Goal: Task Accomplishment & Management: Use online tool/utility

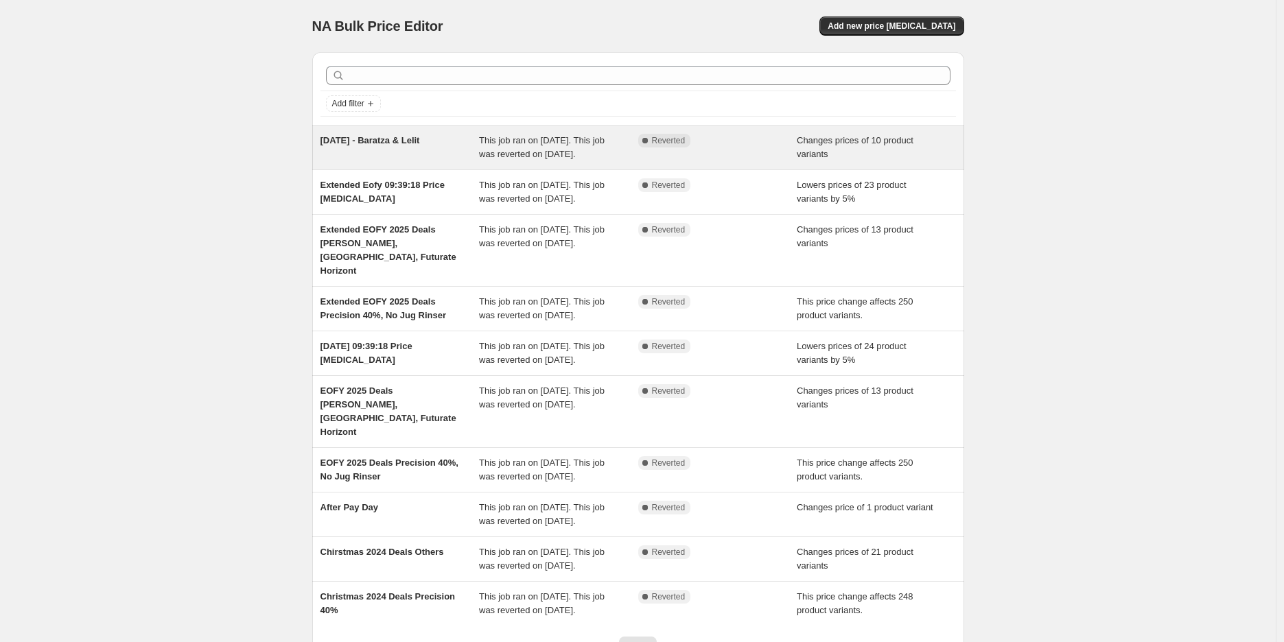
click at [420, 144] on span "[DATE] - Baratza & Lelit" at bounding box center [370, 140] width 100 height 10
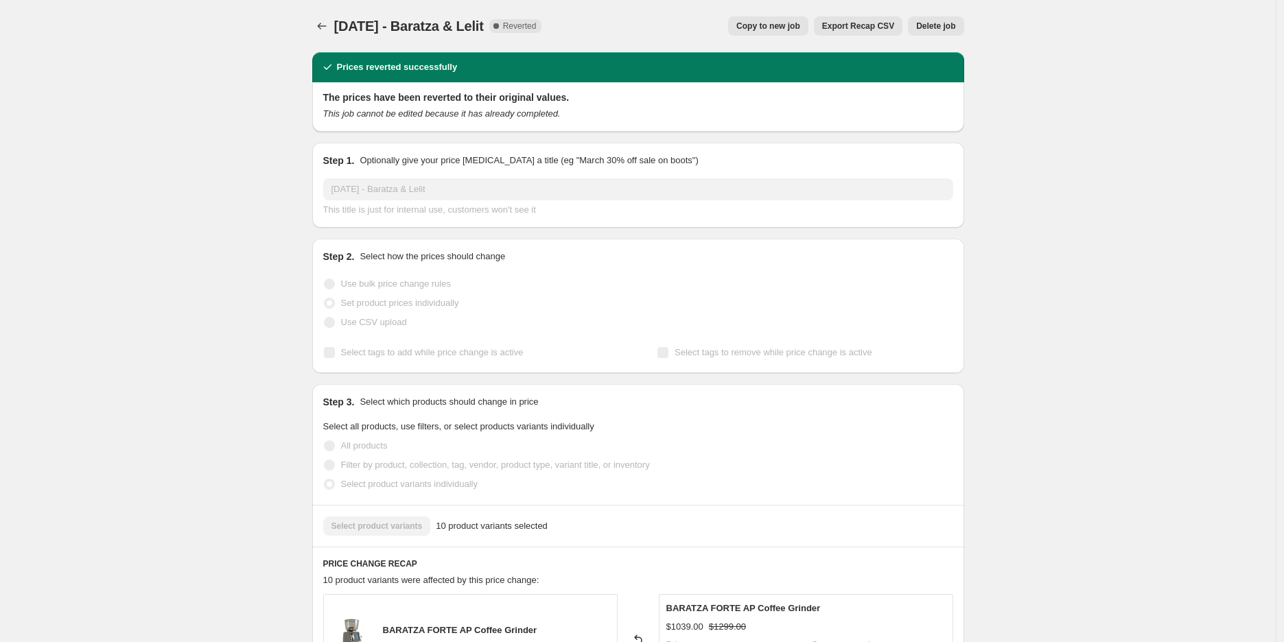
drag, startPoint x: 765, startPoint y: 35, endPoint x: 657, endPoint y: 48, distance: 109.2
click at [689, 50] on div "[DATE] - Baratza & Lelit. This page is ready [DATE] - [PERSON_NAME] & Lelit Com…" at bounding box center [638, 26] width 652 height 52
click at [484, 26] on span "[DATE] - Baratza & Lelit" at bounding box center [409, 26] width 150 height 15
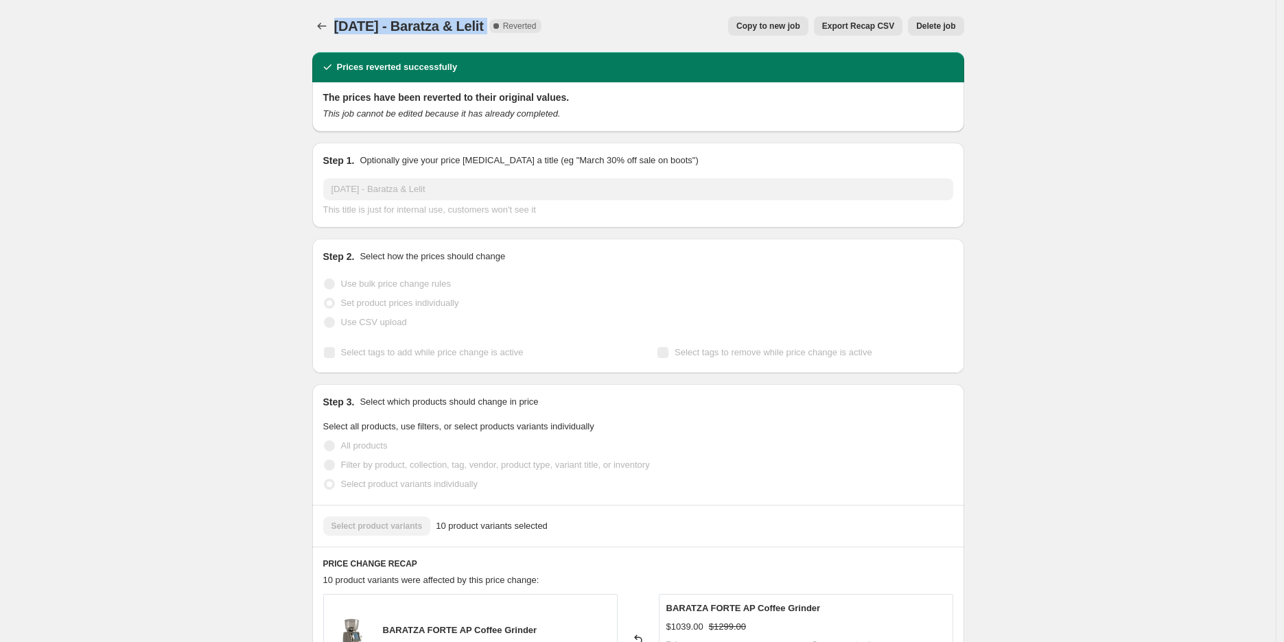
copy span "[DATE] - Baratza & Lelit"
click at [765, 21] on span "Copy to new job" at bounding box center [768, 26] width 64 height 11
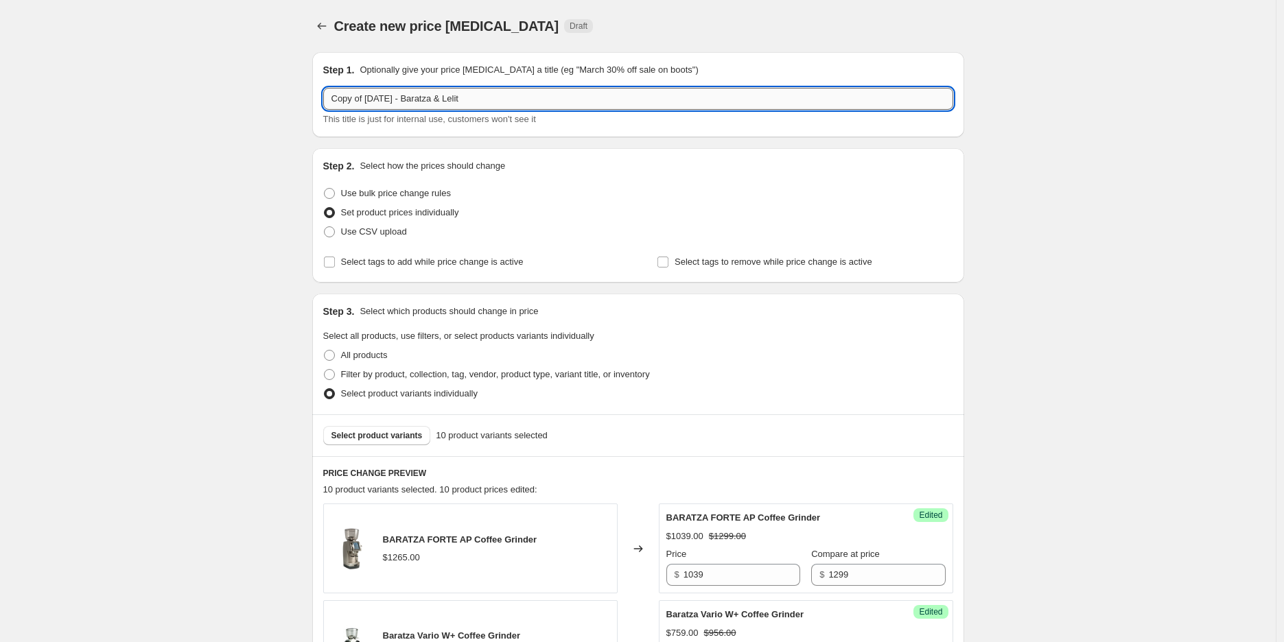
drag, startPoint x: 367, startPoint y: 93, endPoint x: 336, endPoint y: 97, distance: 31.2
click at [336, 97] on input "Copy of [DATE] - Baratza & Lelit" at bounding box center [638, 99] width 630 height 22
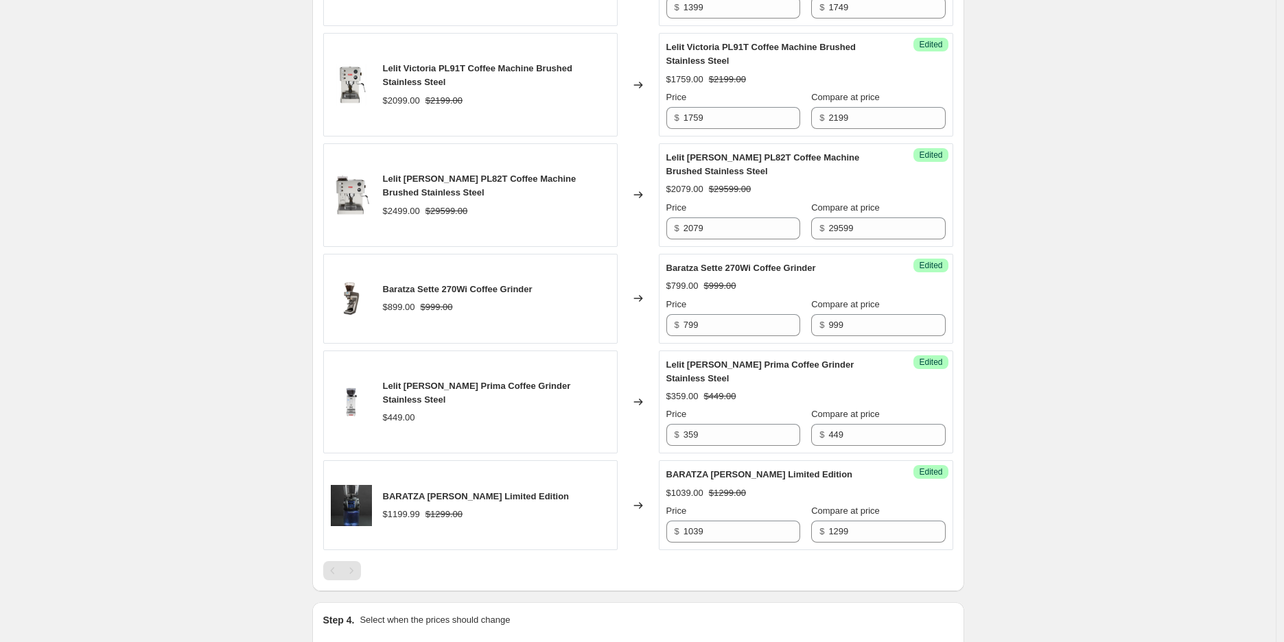
scroll to position [1144, 0]
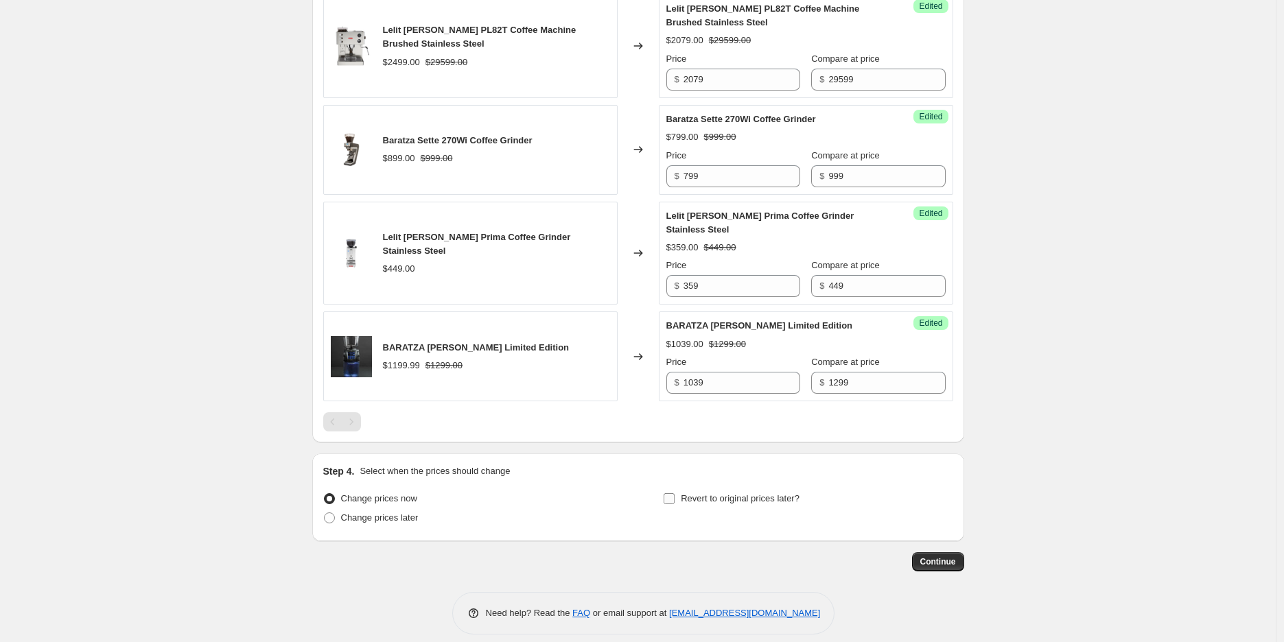
type input "[DATE] - Baratza & Lelit ([DATE])"
click at [776, 495] on label "Revert to original prices later?" at bounding box center [731, 498] width 137 height 19
click at [675, 495] on input "Revert to original prices later?" at bounding box center [669, 498] width 11 height 11
checkbox input "true"
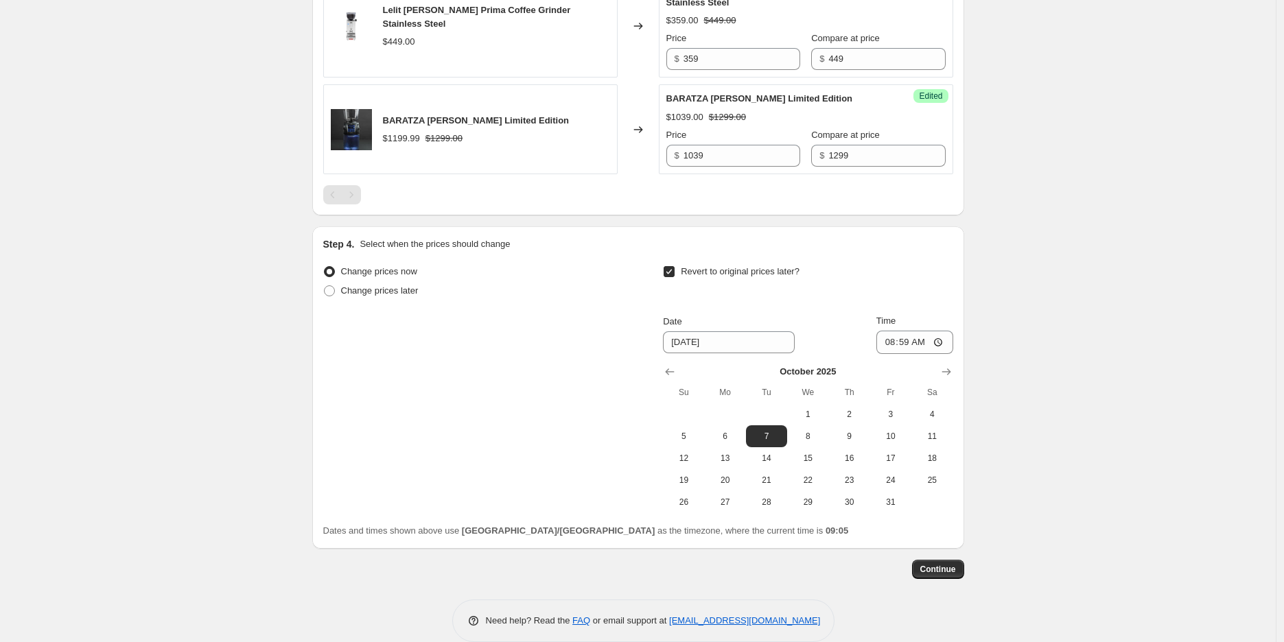
scroll to position [1373, 0]
click at [808, 451] on span "15" at bounding box center [808, 456] width 30 height 11
type input "[DATE]"
click at [926, 352] on div "[DATE] Su Mo Tu We Th Fr Sa 1 2 3 4 5 6 7 8 9 10 11 12 13 14 15 16 17 18 19 20 …" at bounding box center [802, 431] width 301 height 159
click at [925, 332] on input "08:59" at bounding box center [914, 340] width 77 height 23
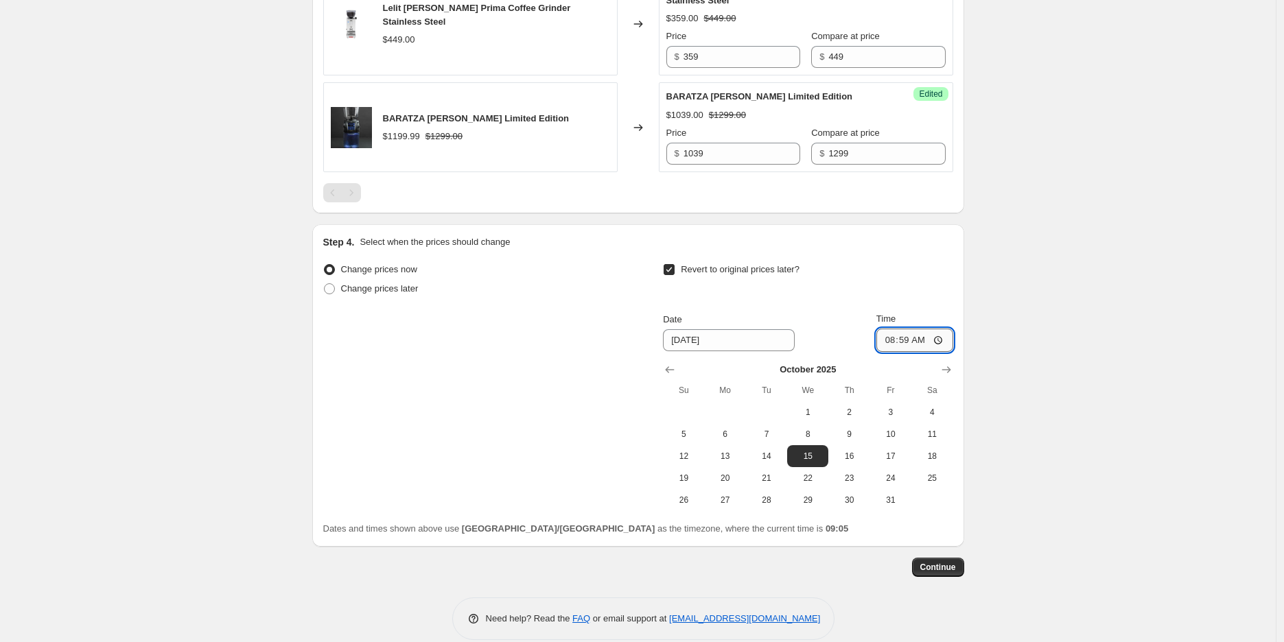
click at [924, 331] on input "08:59" at bounding box center [914, 340] width 77 height 23
click at [896, 329] on input "20:59" at bounding box center [914, 340] width 77 height 23
type input "23:59"
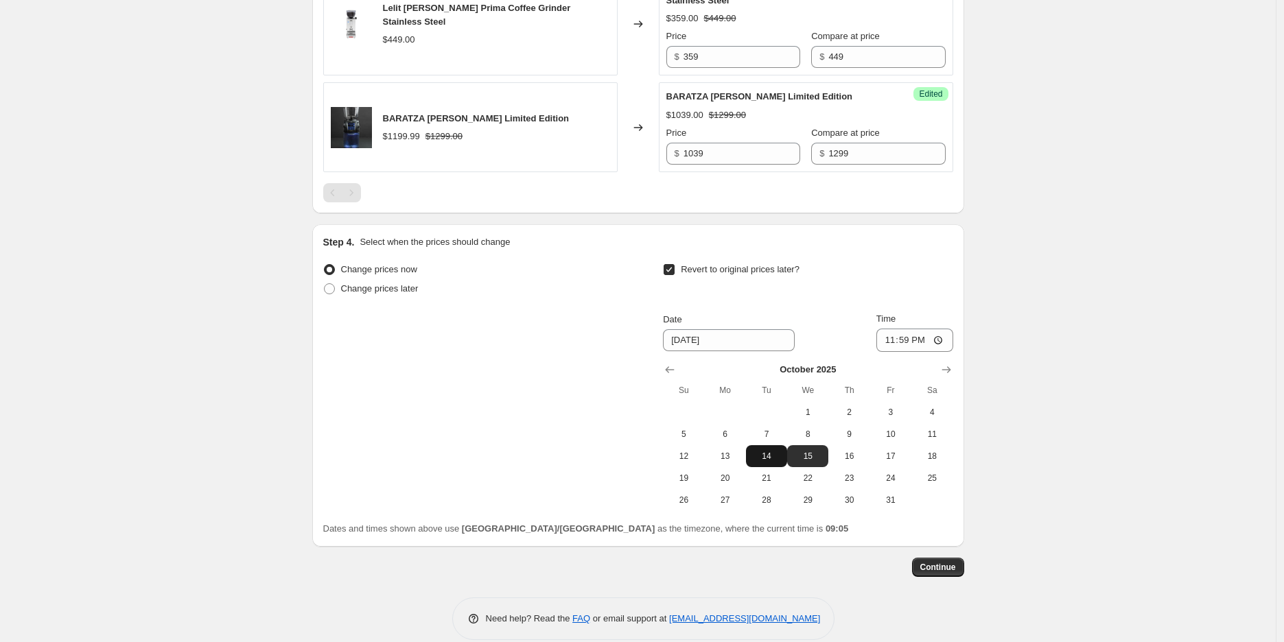
click at [778, 451] on span "14" at bounding box center [766, 456] width 30 height 11
type input "[DATE]"
click at [935, 558] on button "Continue" at bounding box center [938, 567] width 52 height 19
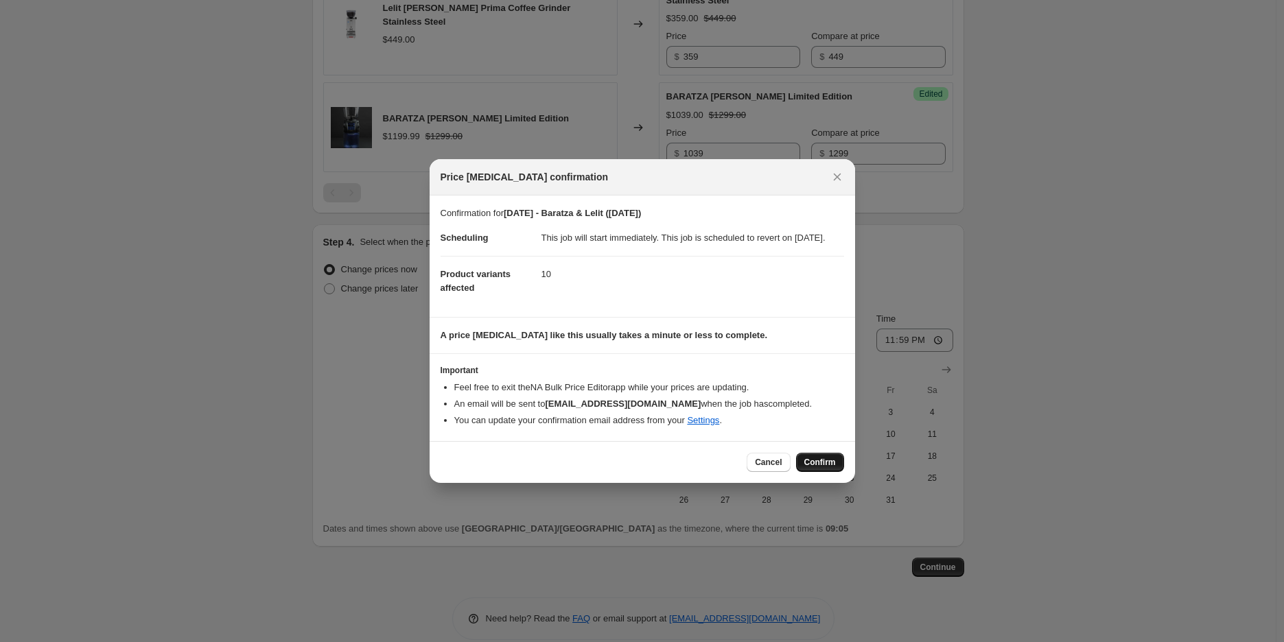
click at [821, 468] on span "Confirm" at bounding box center [820, 462] width 32 height 11
